Goal: Task Accomplishment & Management: Manage account settings

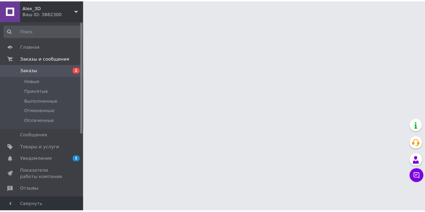
scroll to position [73, 0]
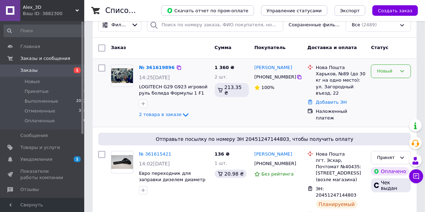
click at [388, 72] on div "Новый" at bounding box center [387, 71] width 20 height 7
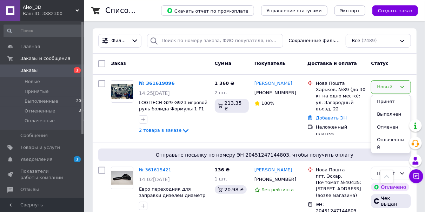
scroll to position [56, 0]
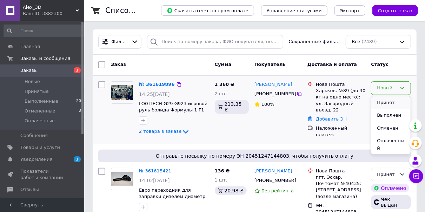
click at [389, 102] on li "Принят" at bounding box center [390, 102] width 39 height 13
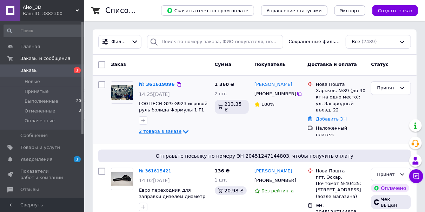
click at [154, 132] on span "2 товара в заказе" at bounding box center [160, 131] width 42 height 5
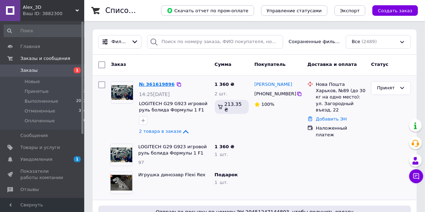
click at [153, 84] on link "№ 361619896" at bounding box center [157, 84] width 36 height 5
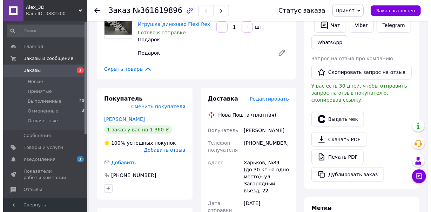
scroll to position [182, 0]
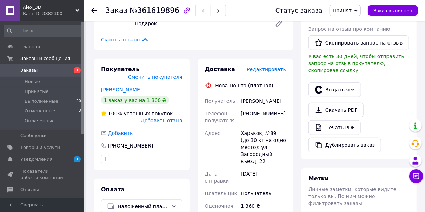
click at [270, 71] on span "Редактировать" at bounding box center [266, 70] width 39 height 6
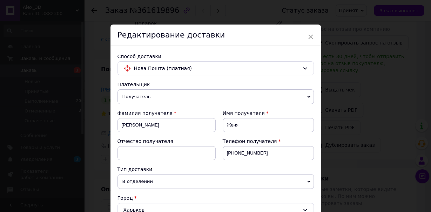
scroll to position [196, 0]
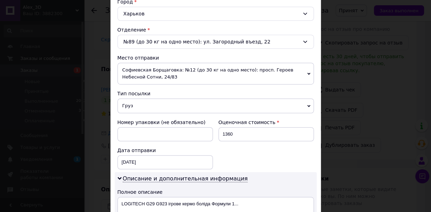
click at [169, 67] on span "Софиевская Борщаговка: №12 (до 30 кг на одно место): просп. Героев Небесной Сот…" at bounding box center [216, 74] width 196 height 22
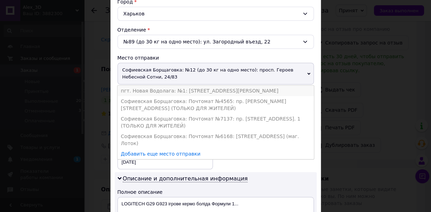
click at [161, 89] on li "пгт. Новая Водолага: №1: ул. Васильковского Сергея, 16-А" at bounding box center [216, 91] width 196 height 11
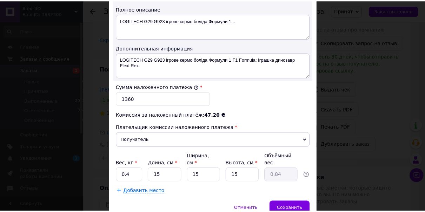
scroll to position [393, 0]
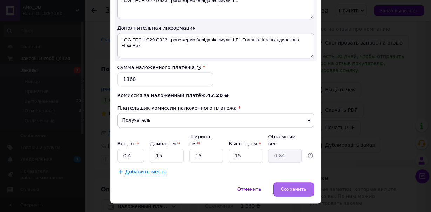
click at [291, 187] on span "Сохранить" at bounding box center [294, 189] width 26 height 5
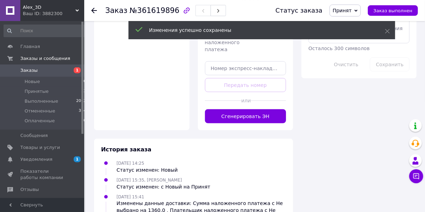
scroll to position [438, 0]
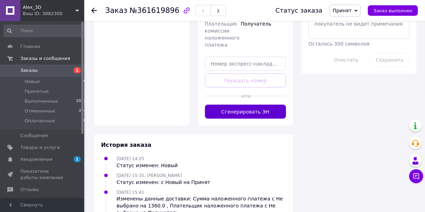
click at [235, 105] on button "Сгенерировать ЭН" at bounding box center [245, 112] width 81 height 14
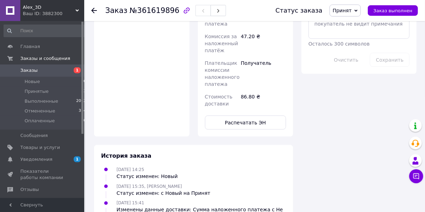
click at [94, 12] on icon at bounding box center [94, 11] width 6 height 6
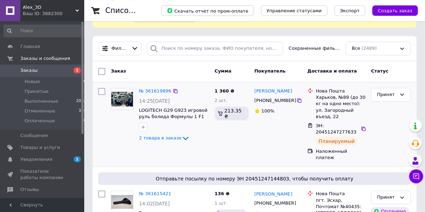
scroll to position [73, 0]
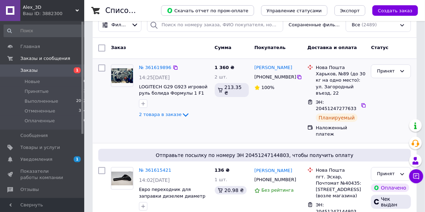
click at [167, 90] on span "LOGITECH G29 G923 игровой руль болида Формулы 1 F1 Formula" at bounding box center [174, 90] width 70 height 13
click at [166, 114] on span "2 товара в заказе" at bounding box center [160, 114] width 42 height 5
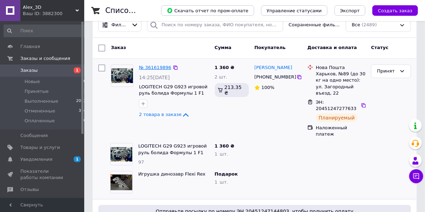
click at [155, 67] on link "№ 361619896" at bounding box center [155, 67] width 32 height 5
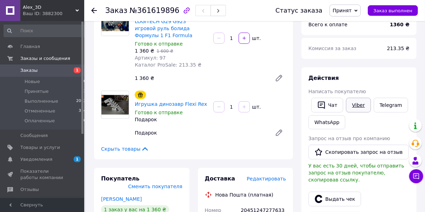
click at [353, 106] on link "Viber" at bounding box center [358, 105] width 25 height 15
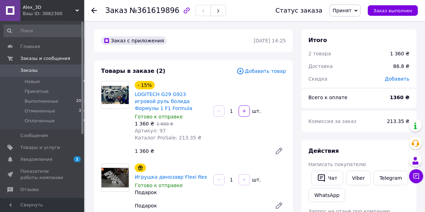
click at [92, 11] on use at bounding box center [94, 11] width 6 height 6
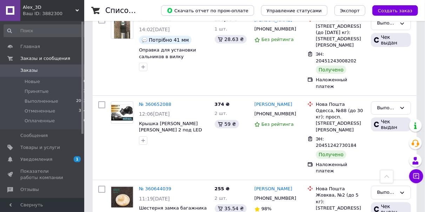
scroll to position [7561, 0]
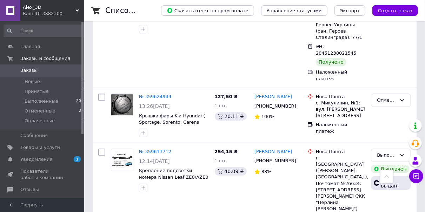
scroll to position [7377, 0]
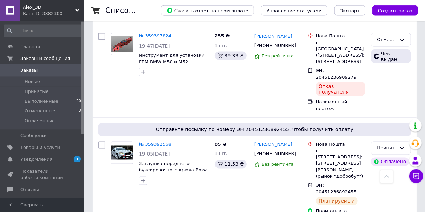
scroll to position [511, 0]
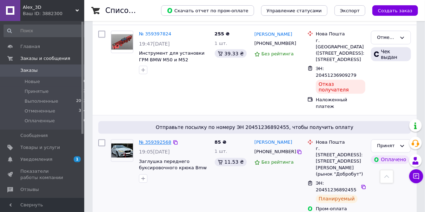
click at [159, 140] on link "№ 359392568" at bounding box center [155, 142] width 32 height 5
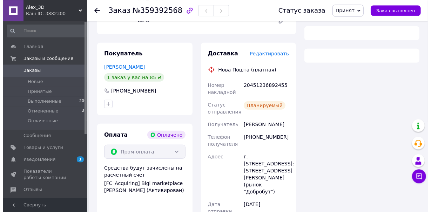
scroll to position [146, 0]
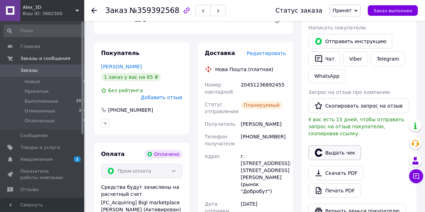
click at [342, 146] on button "Выдать чек" at bounding box center [334, 153] width 53 height 15
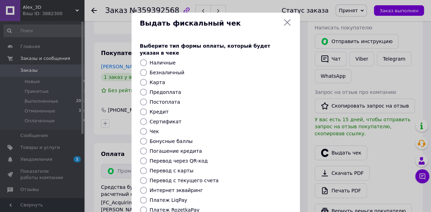
click at [141, 89] on input "Предоплата" at bounding box center [143, 92] width 7 height 7
radio input "true"
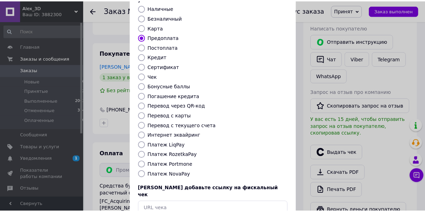
scroll to position [89, 0]
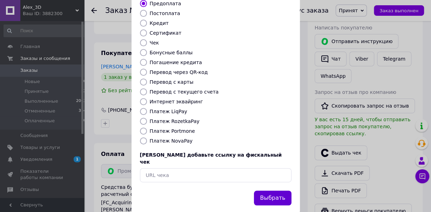
click at [275, 191] on button "Выбрать" at bounding box center [272, 198] width 37 height 15
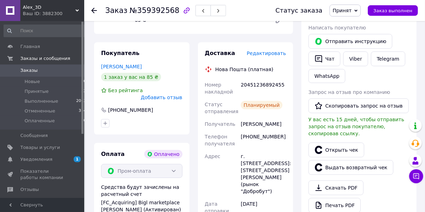
click at [93, 11] on icon at bounding box center [94, 11] width 6 height 6
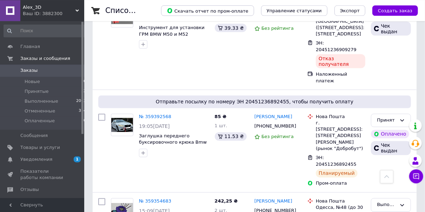
scroll to position [547, 0]
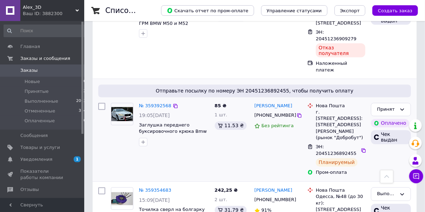
click at [173, 122] on span "Заглушка переднего буксировочного крюка Bmw 5 f10 2013" at bounding box center [174, 128] width 70 height 13
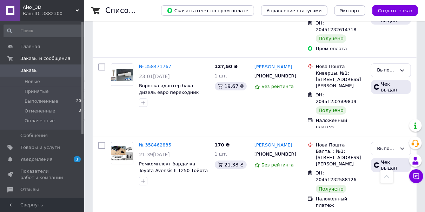
scroll to position [7445, 0]
